Goal: Information Seeking & Learning: Learn about a topic

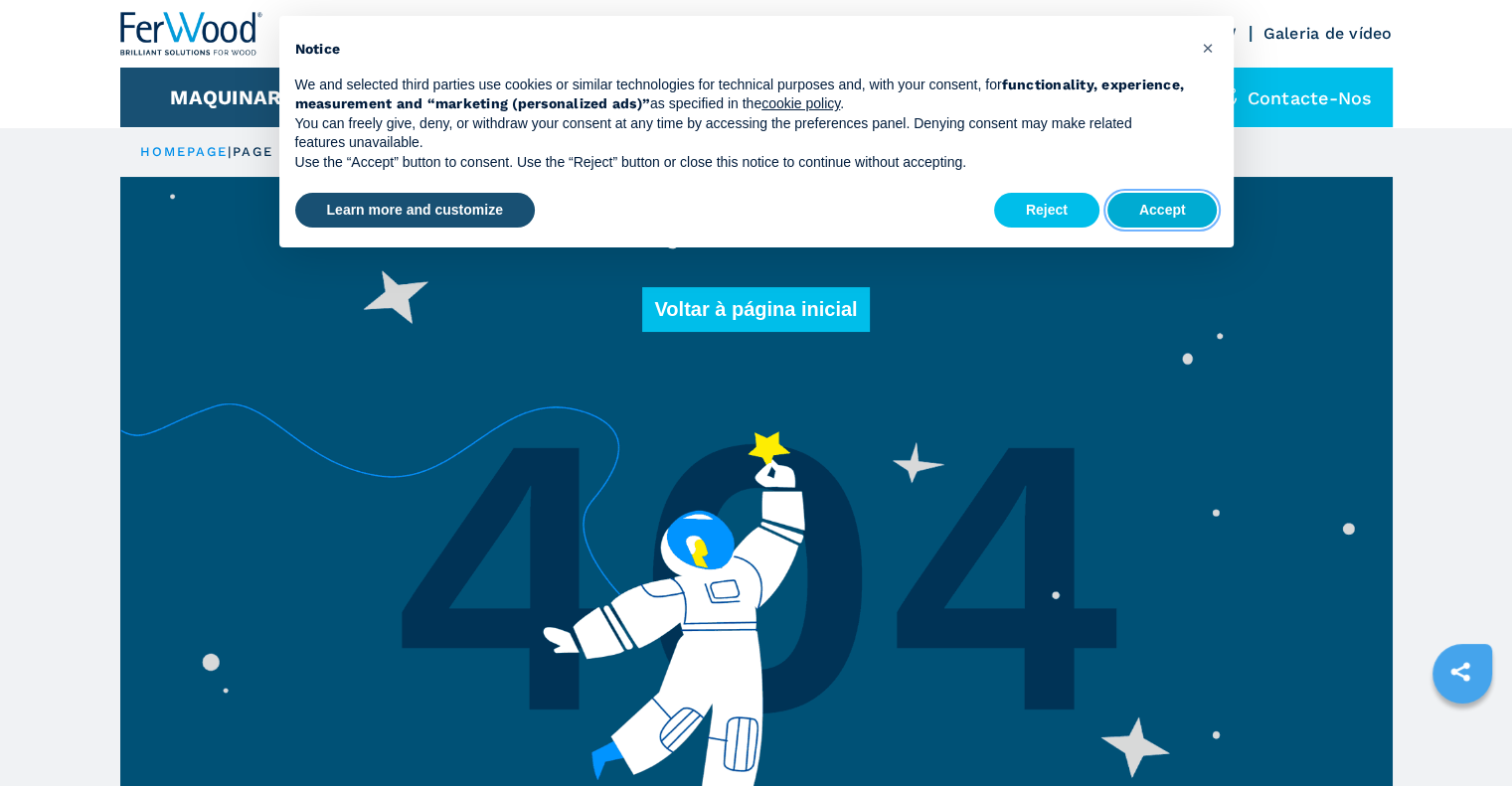
drag, startPoint x: 1155, startPoint y: 206, endPoint x: 971, endPoint y: 190, distance: 184.7
click at [1155, 206] on button "Accept" at bounding box center [1162, 211] width 110 height 36
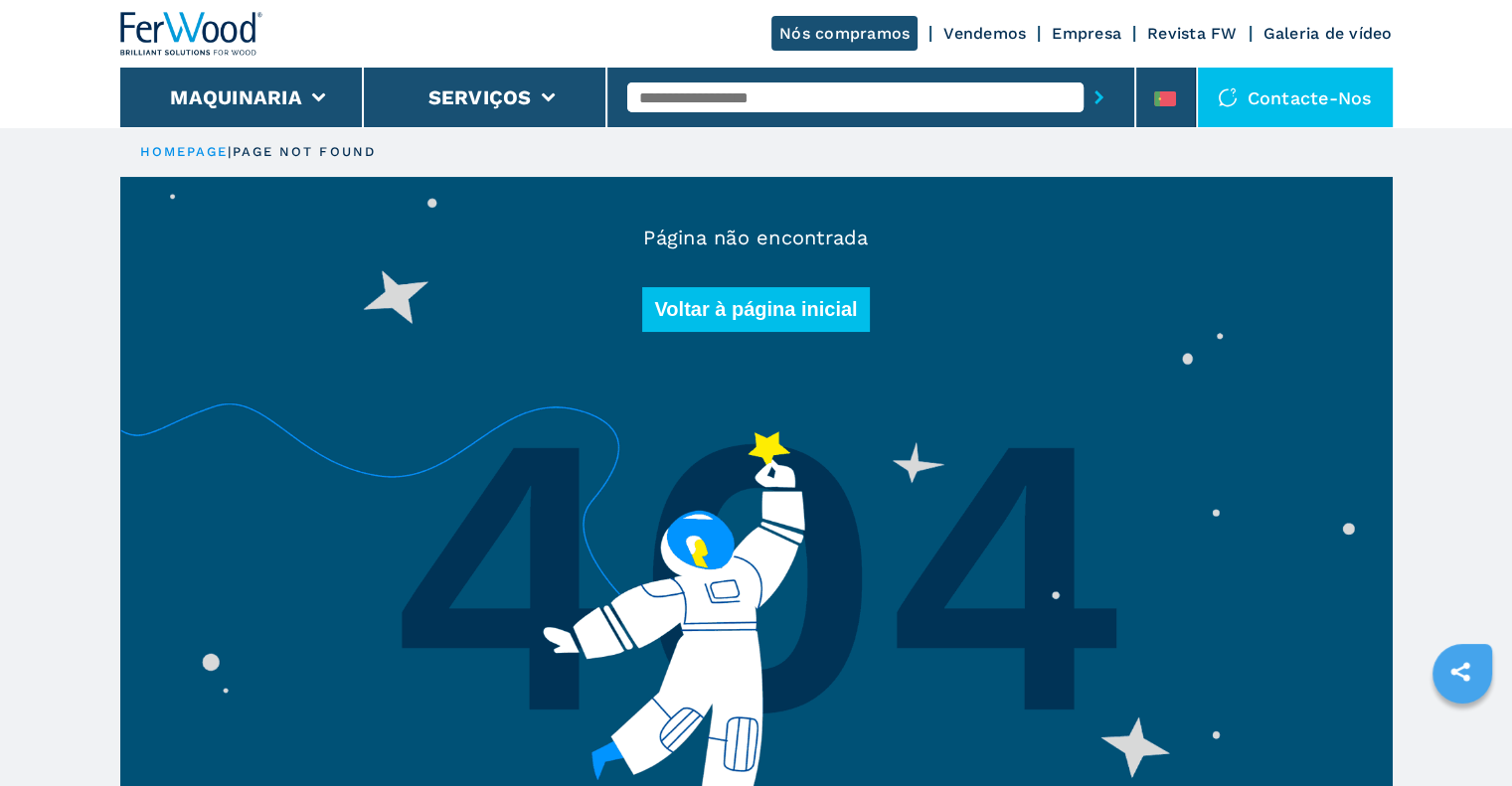
click at [756, 104] on input "text" at bounding box center [855, 97] width 456 height 30
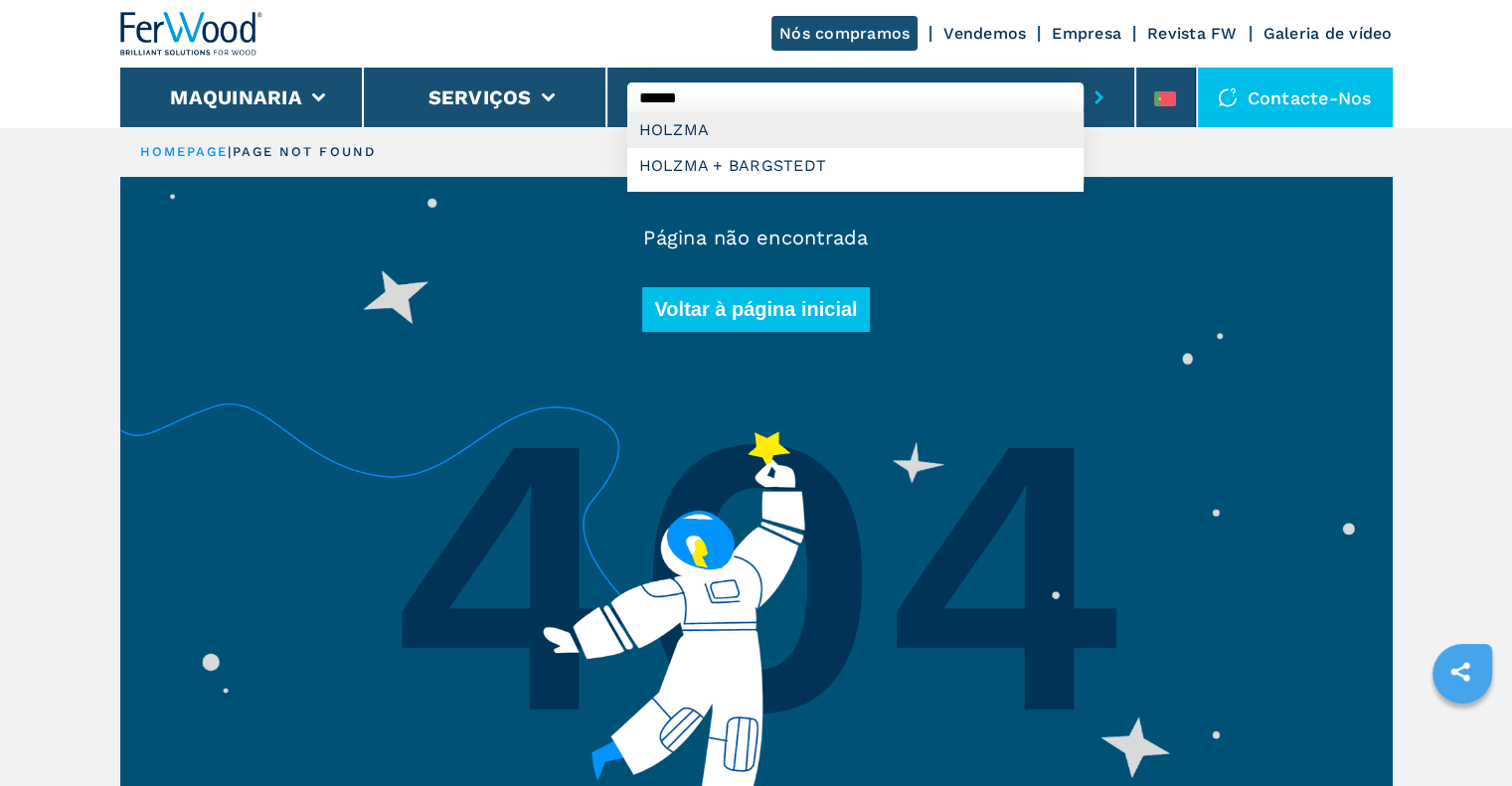
type input "******"
click at [797, 129] on div "HOLZMA" at bounding box center [855, 130] width 456 height 36
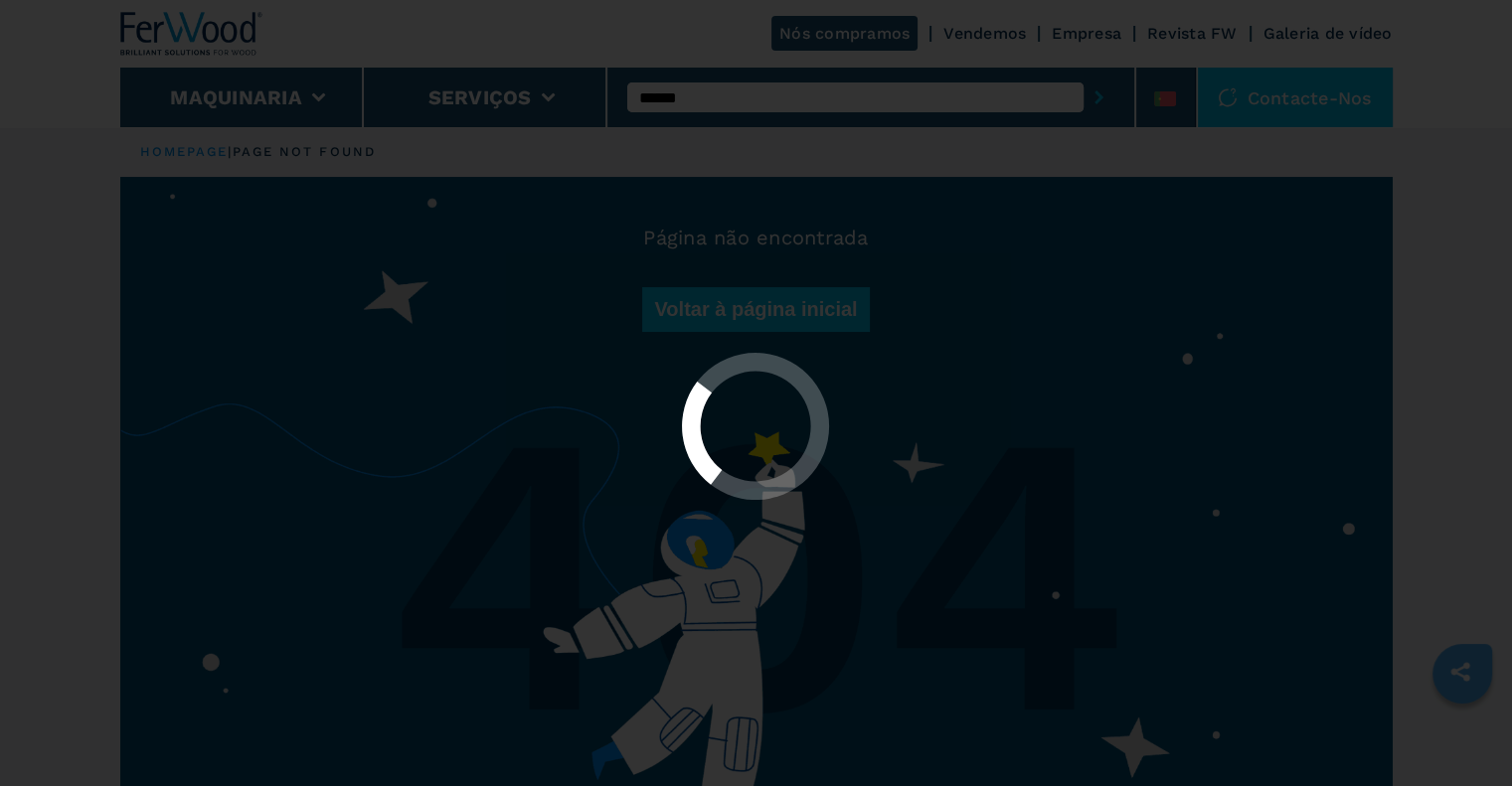
select select "******"
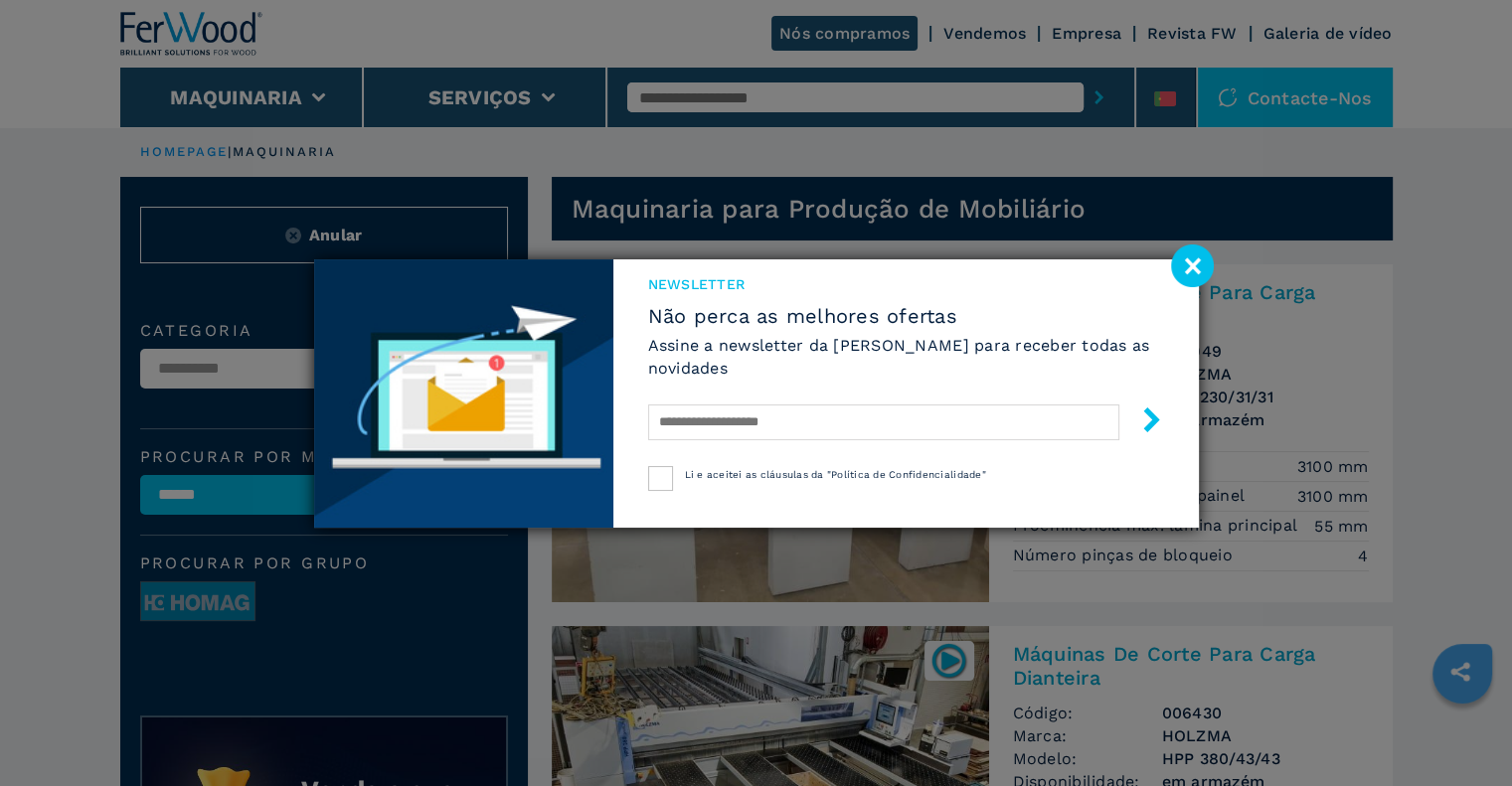
click at [1201, 266] on image at bounding box center [1192, 265] width 43 height 43
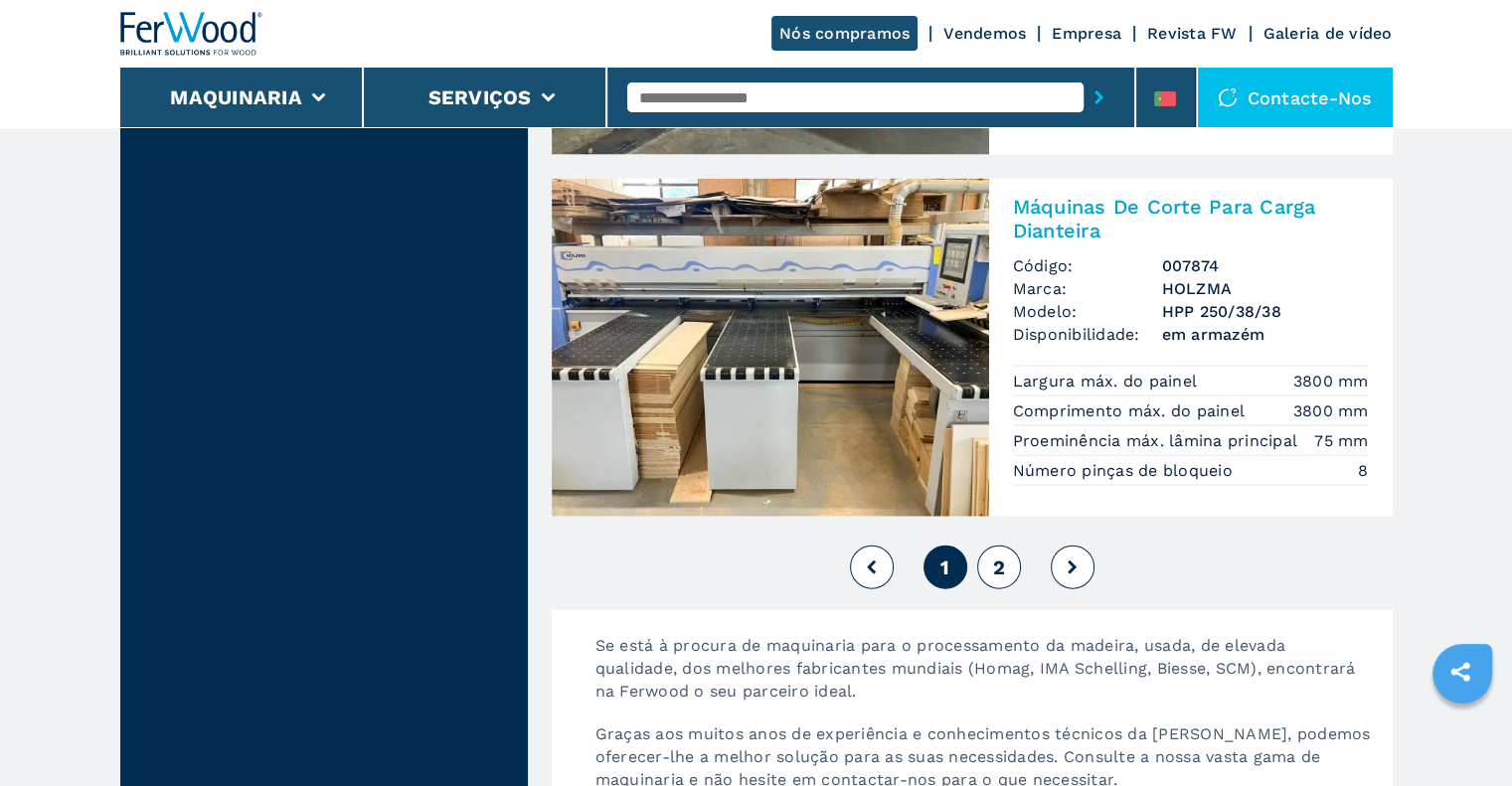
scroll to position [4471, 0]
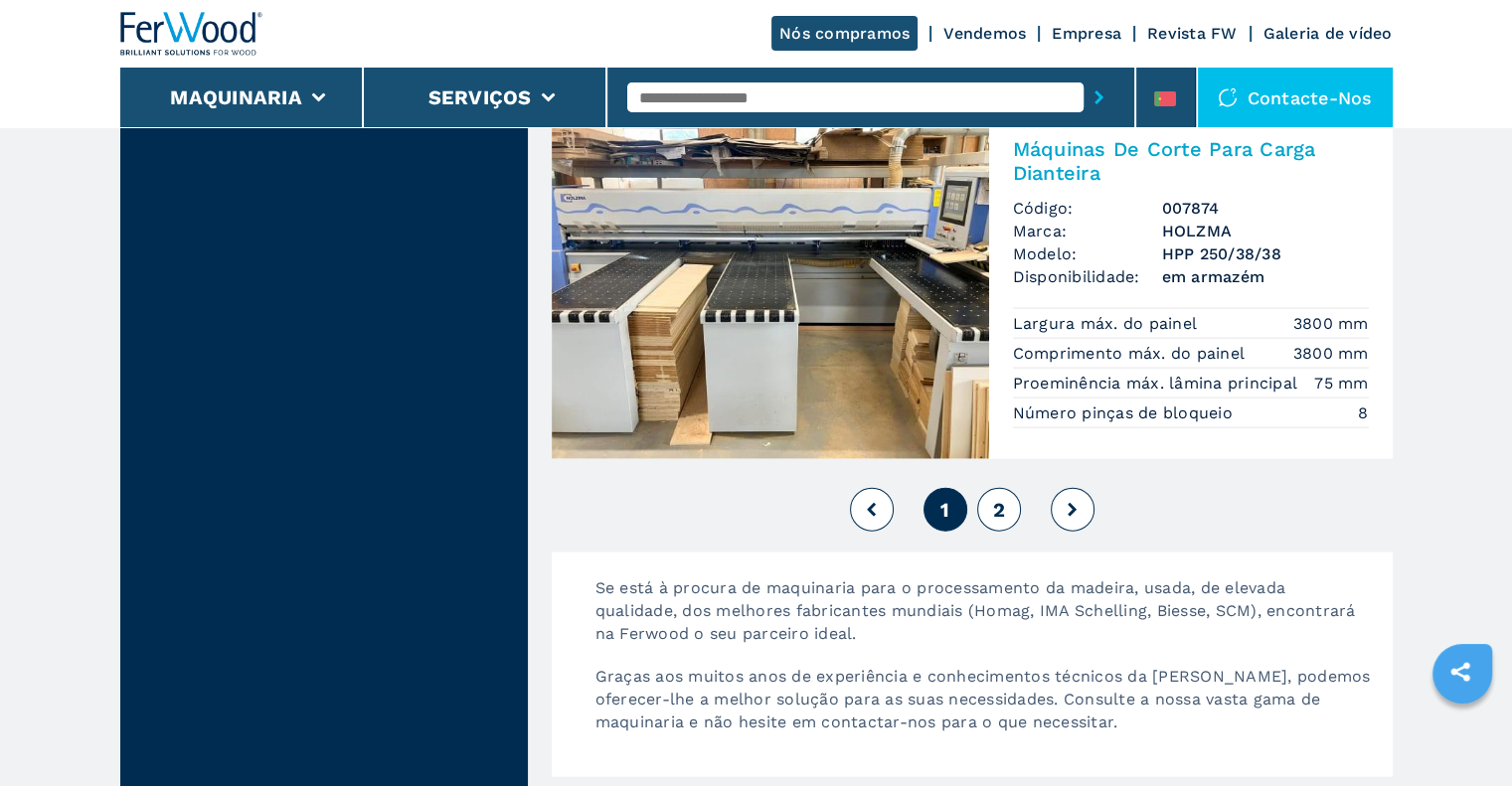
click at [827, 355] on img at bounding box center [770, 290] width 437 height 338
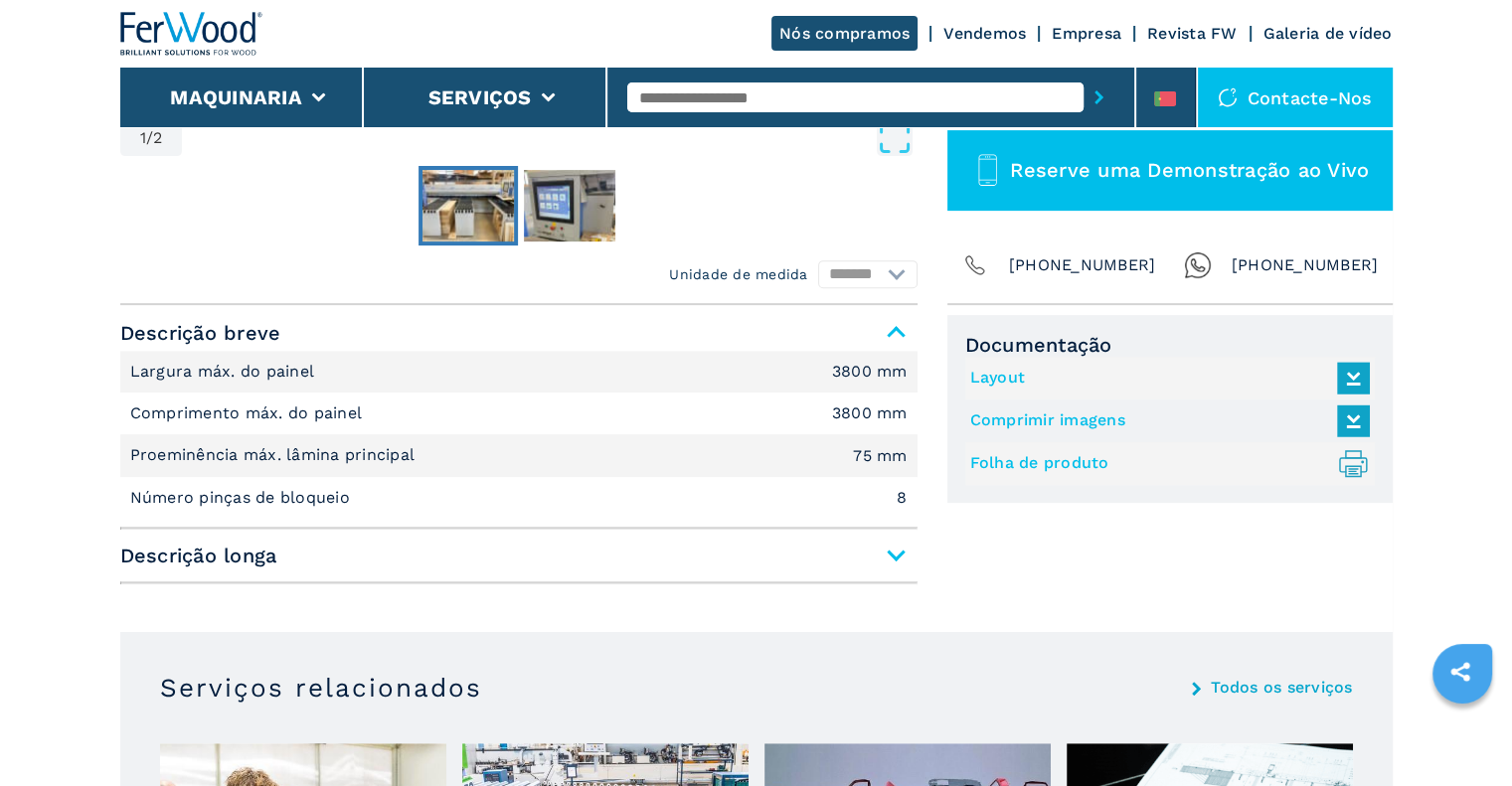
scroll to position [596, 0]
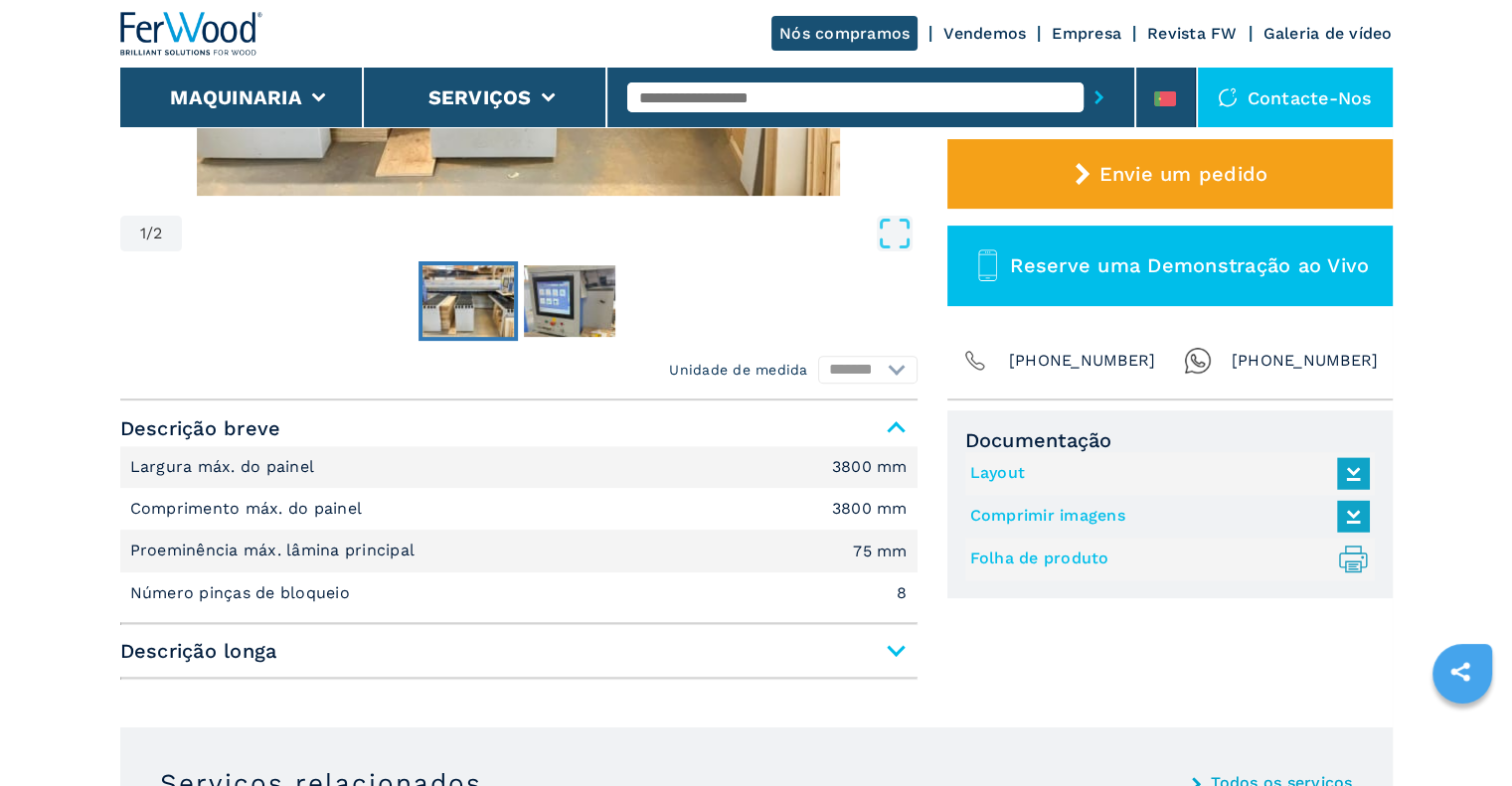
click at [996, 460] on link "Layout" at bounding box center [1165, 473] width 390 height 33
click at [1349, 465] on icon at bounding box center [1353, 473] width 43 height 42
